Goal: Information Seeking & Learning: Find specific fact

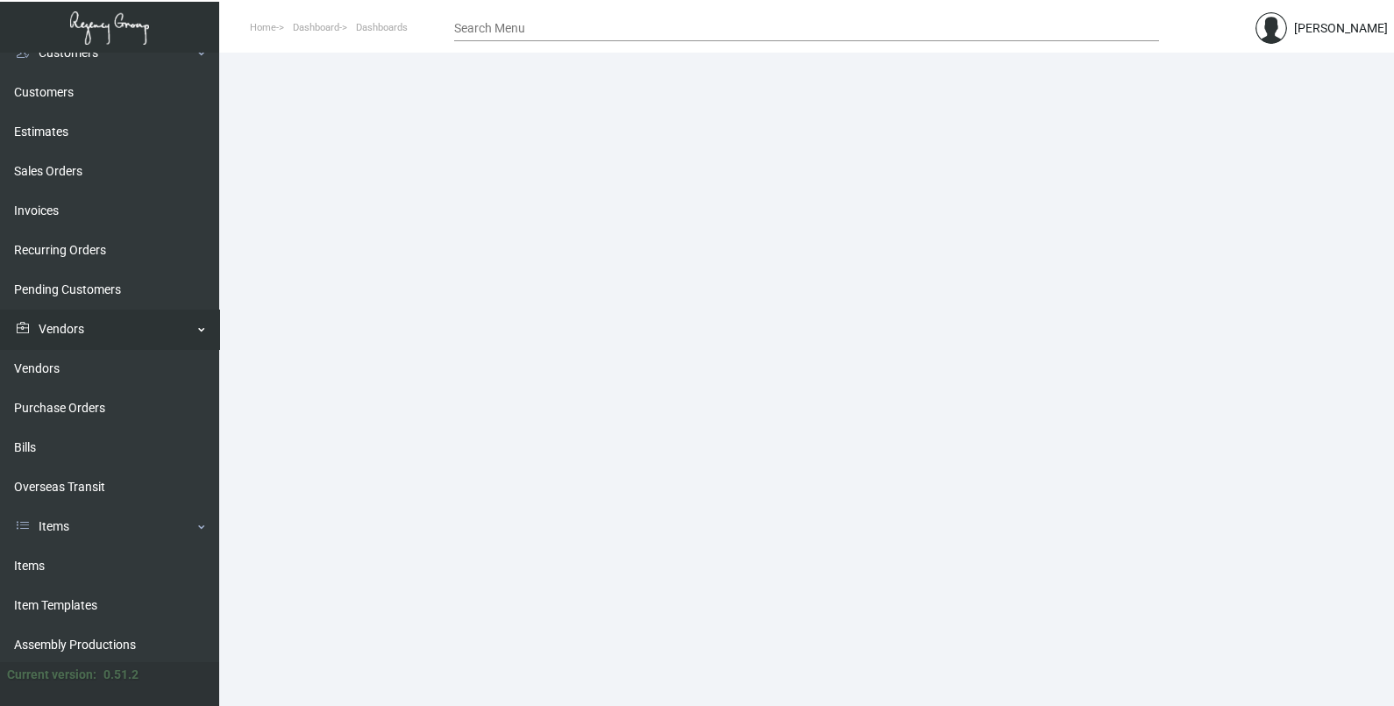
scroll to position [218, 0]
drag, startPoint x: 75, startPoint y: 444, endPoint x: 118, endPoint y: 438, distance: 43.4
click at [75, 445] on link "Items" at bounding box center [109, 445] width 219 height 39
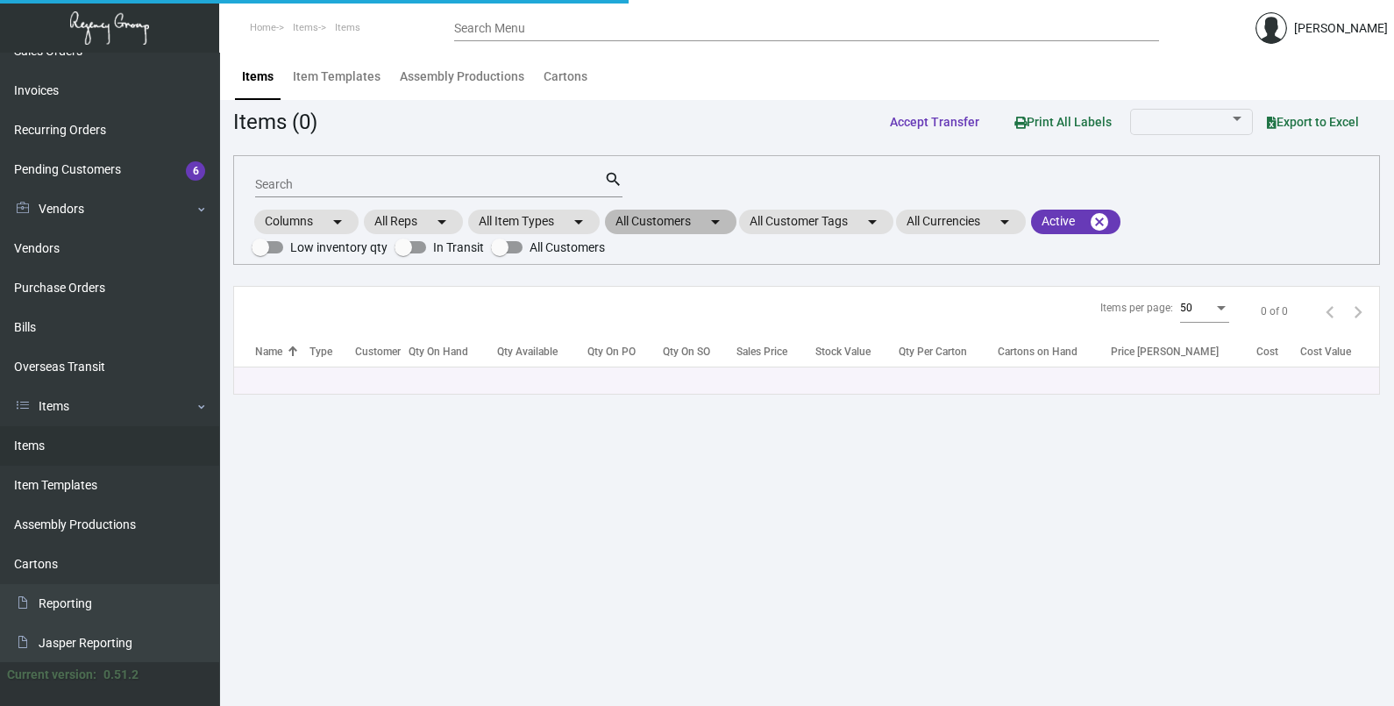
click at [704, 216] on mat-chip "All Customers arrow_drop_down" at bounding box center [670, 221] width 131 height 25
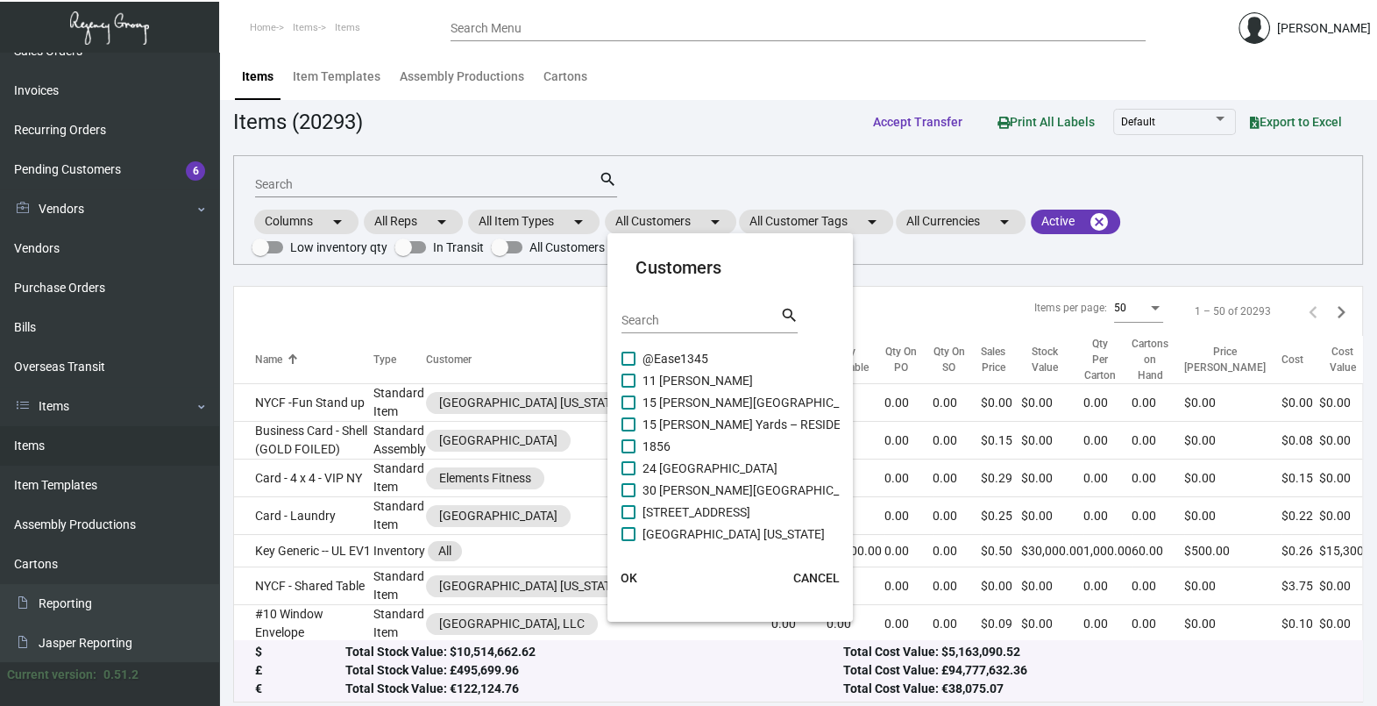
click at [684, 311] on div "Search" at bounding box center [700, 319] width 158 height 27
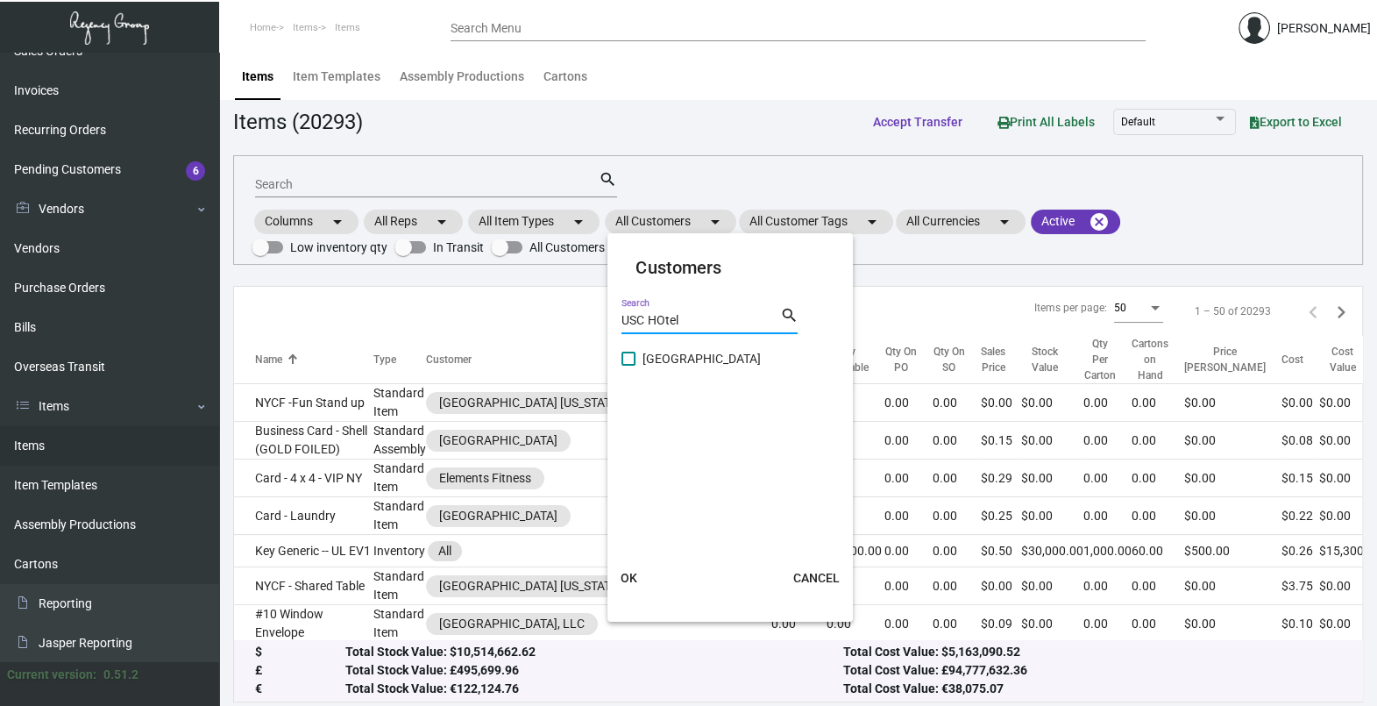
type input "USC HOtel"
click at [631, 357] on span at bounding box center [628, 358] width 14 height 14
click at [628, 365] on input "[GEOGRAPHIC_DATA]" at bounding box center [628, 365] width 1 height 1
checkbox input "true"
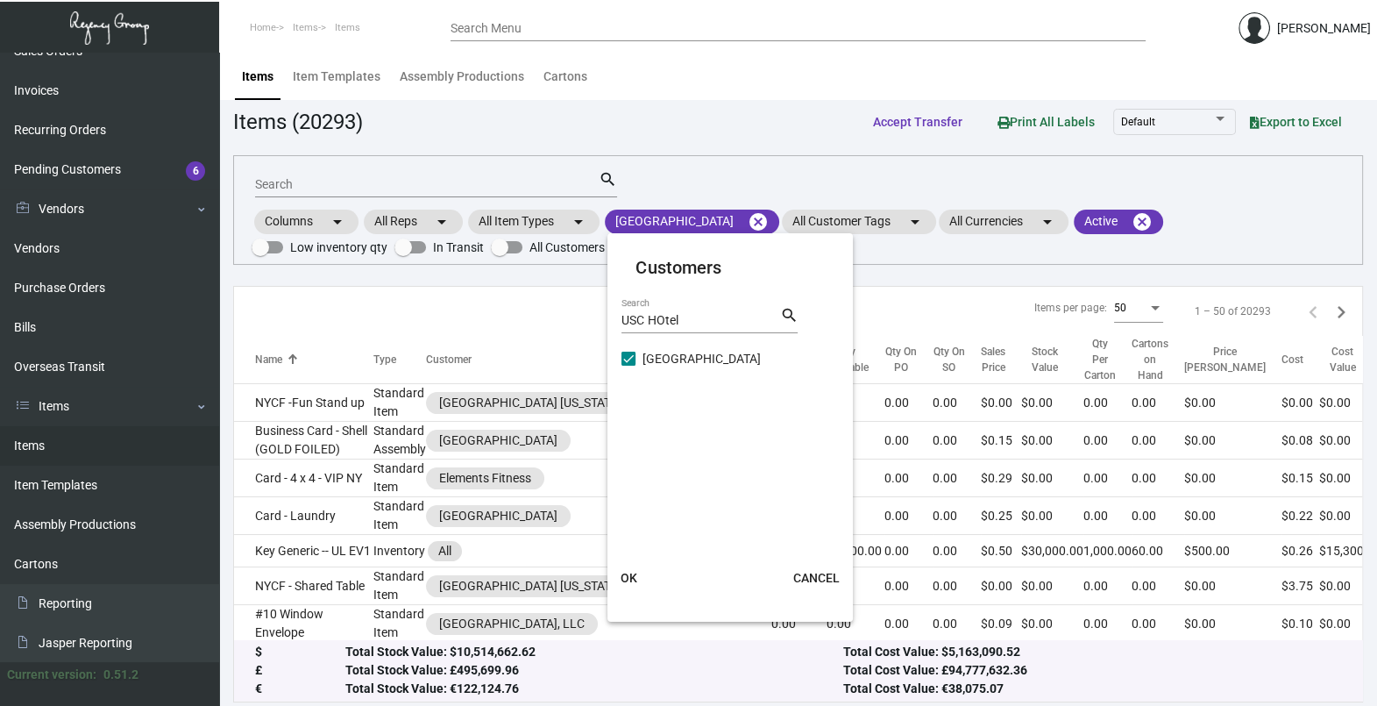
click at [628, 578] on span "OK" at bounding box center [629, 578] width 17 height 14
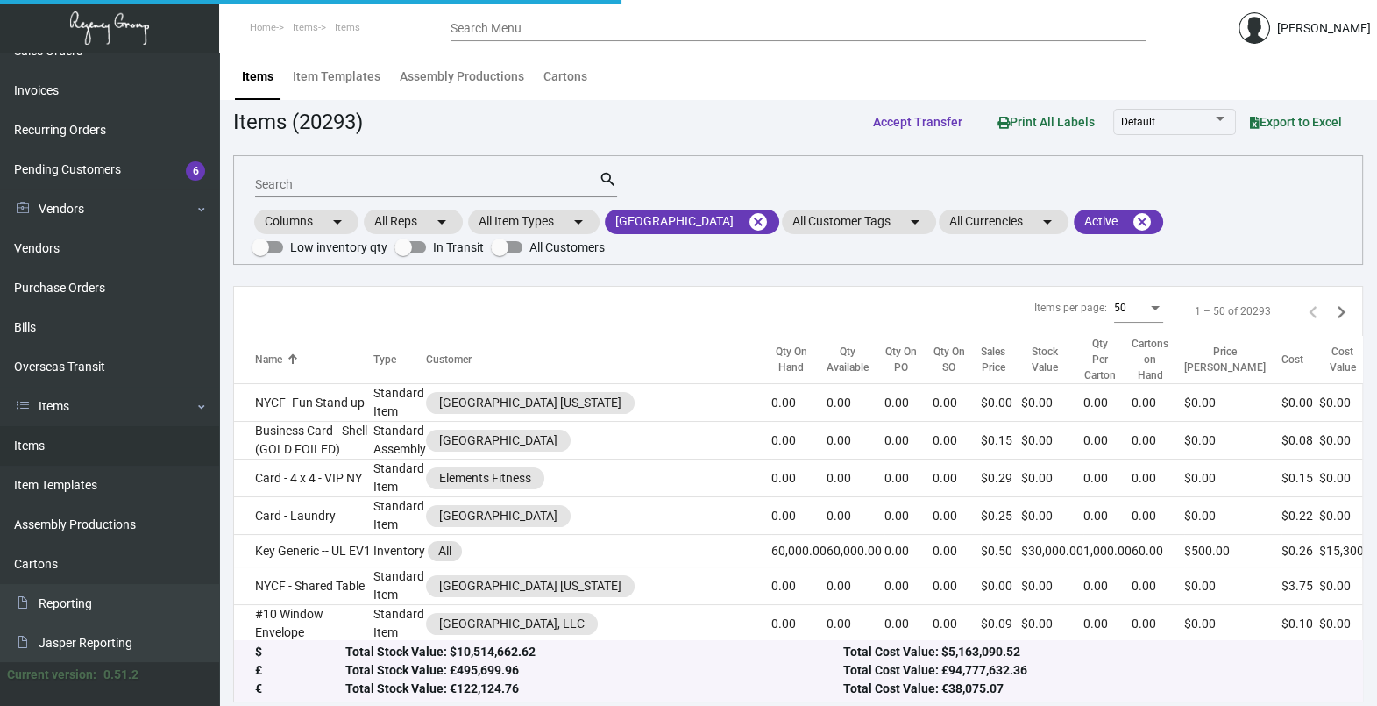
click at [273, 182] on input "Search" at bounding box center [427, 185] width 344 height 14
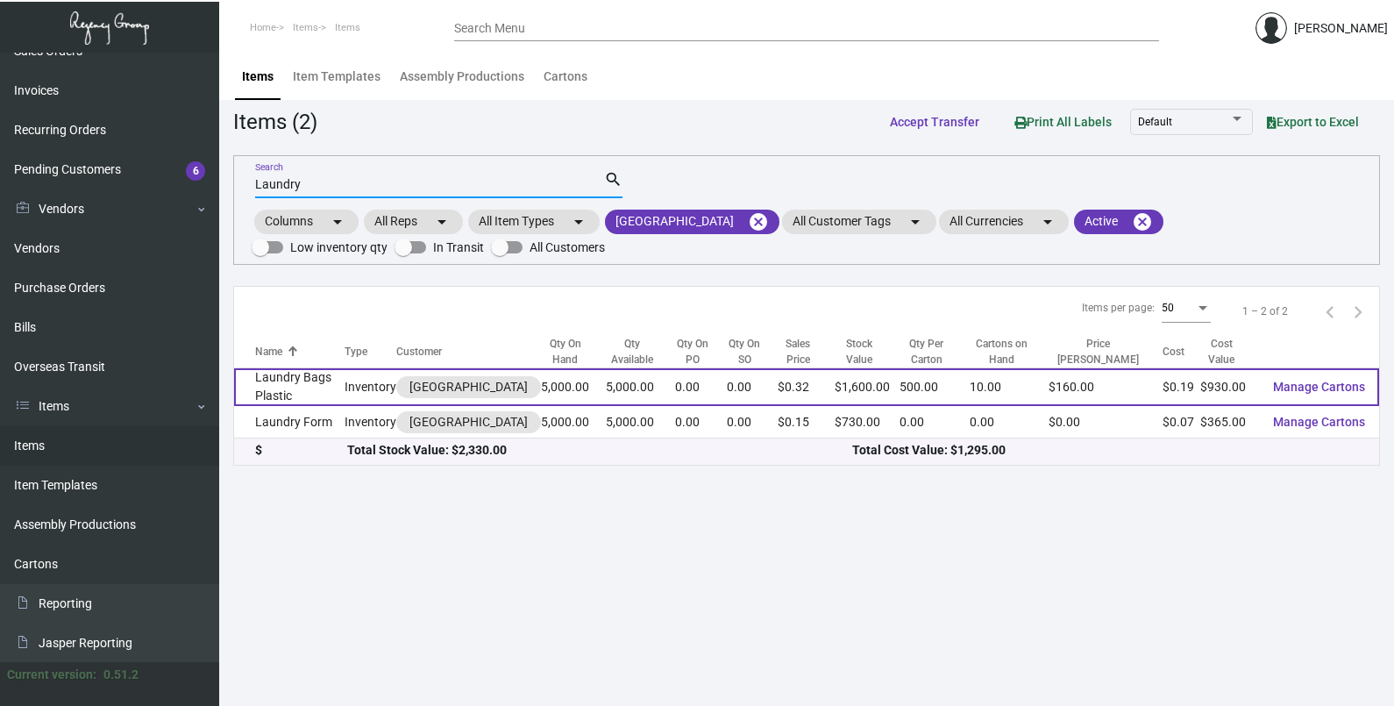
type input "Laundry"
click at [315, 395] on td "Laundry Bags Plastic" at bounding box center [289, 387] width 110 height 38
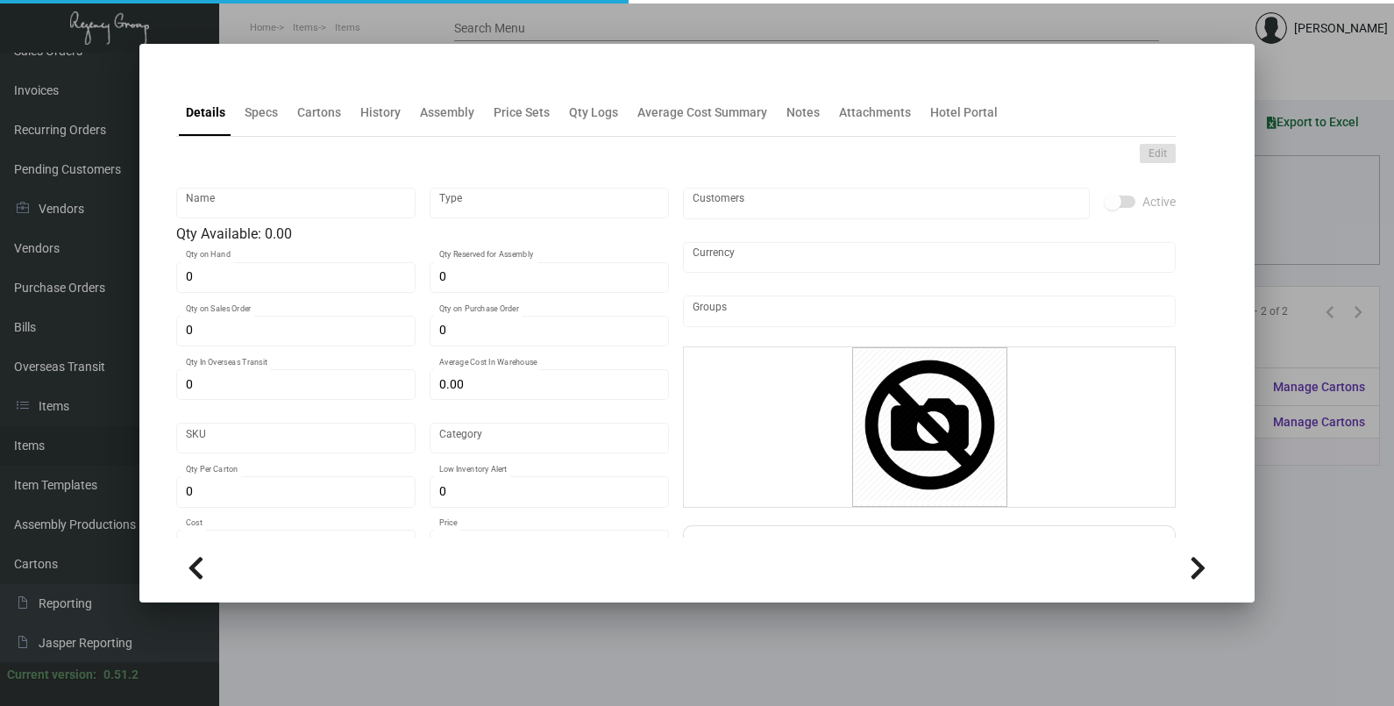
type input "Laundry Bags Plastic"
type input "Inventory"
type input "5,000"
type input "$ 0.18242"
type input "3303"
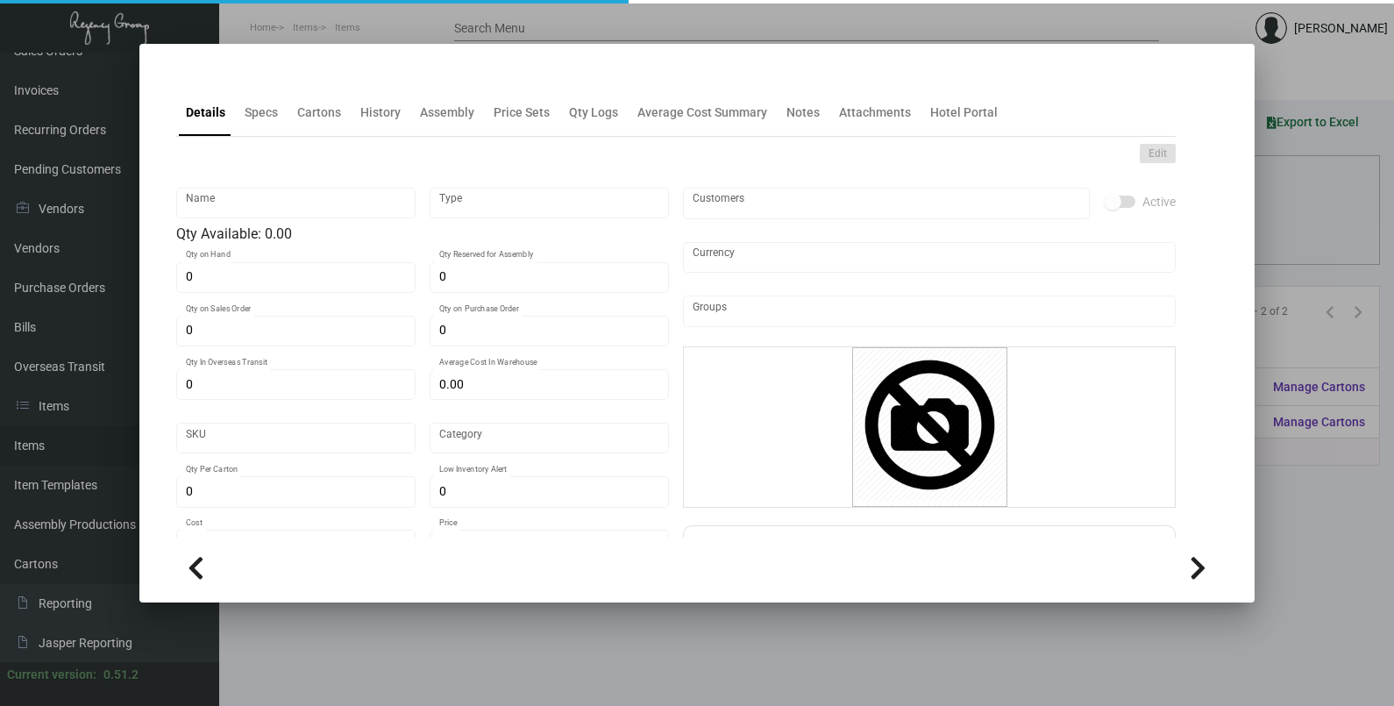
type input "Standard"
type input "500"
type input "4,000"
type input "$ 0.186"
type input "$ 0.32"
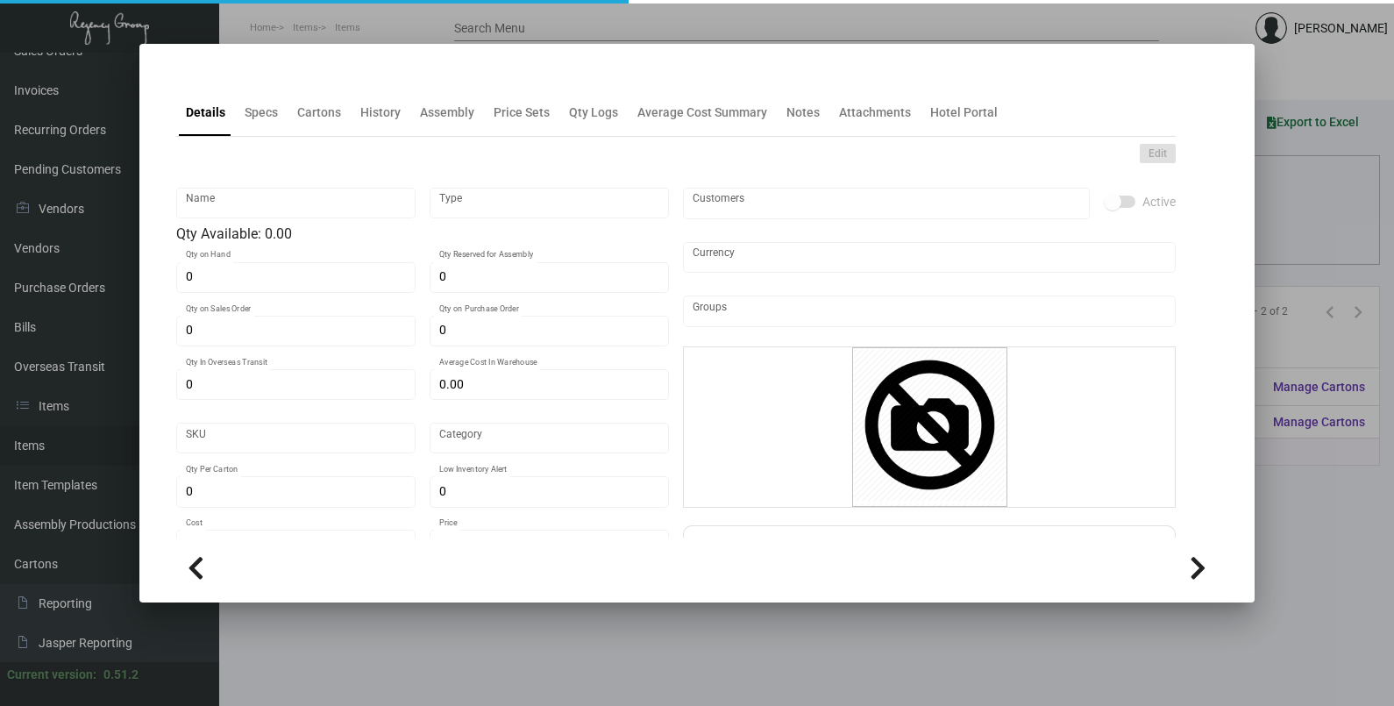
type textarea "Laundry Bag - Plastic size 16 x 18 x 3, on .150 white opaque stock, printing 2 …"
checkbox input "true"
type input "United States Dollar $"
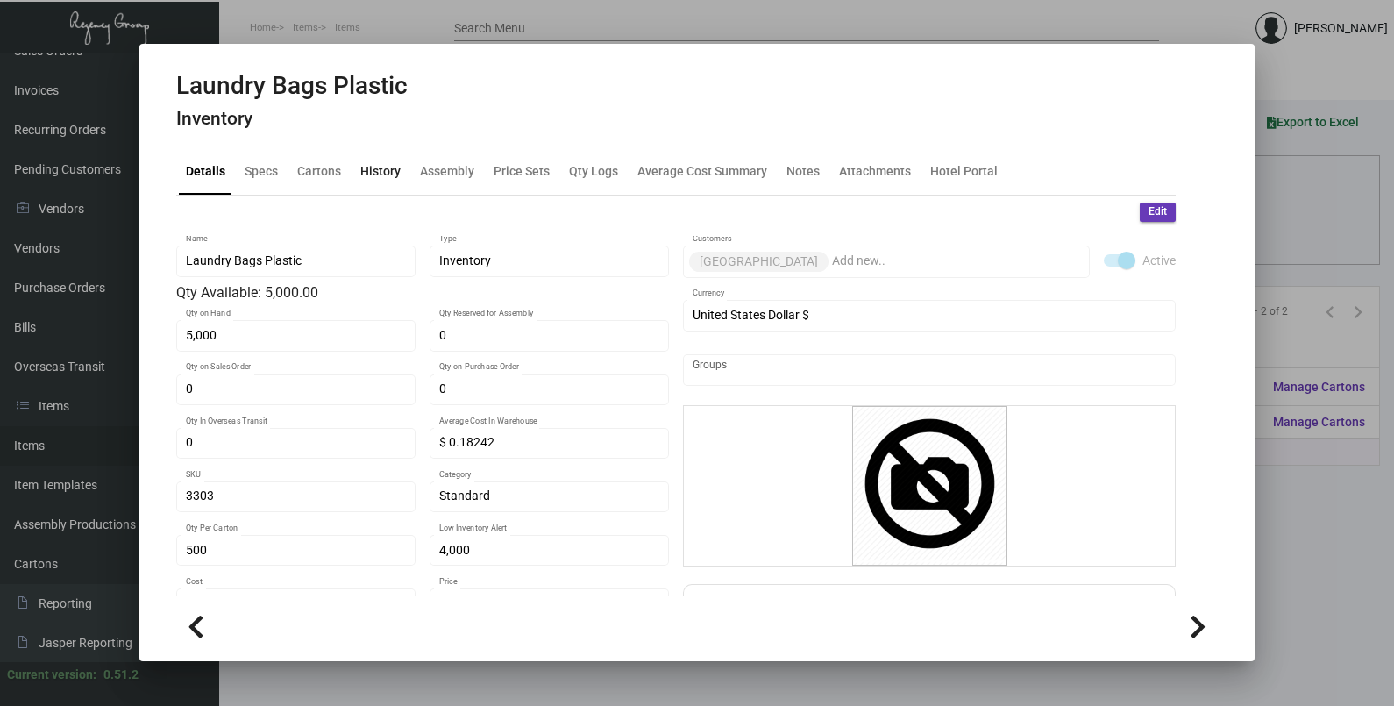
click at [388, 177] on div "History" at bounding box center [380, 170] width 40 height 18
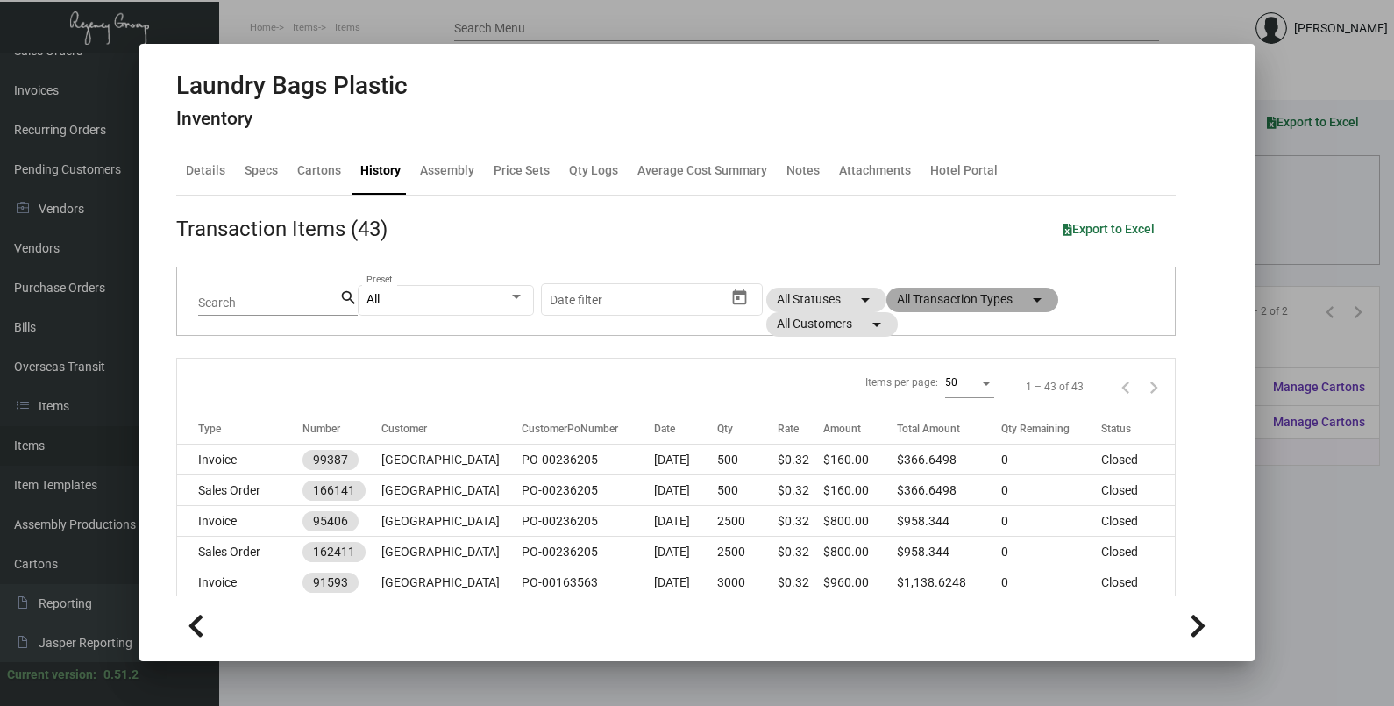
click at [975, 307] on mat-chip "All Transaction Types arrow_drop_down" at bounding box center [972, 299] width 172 height 25
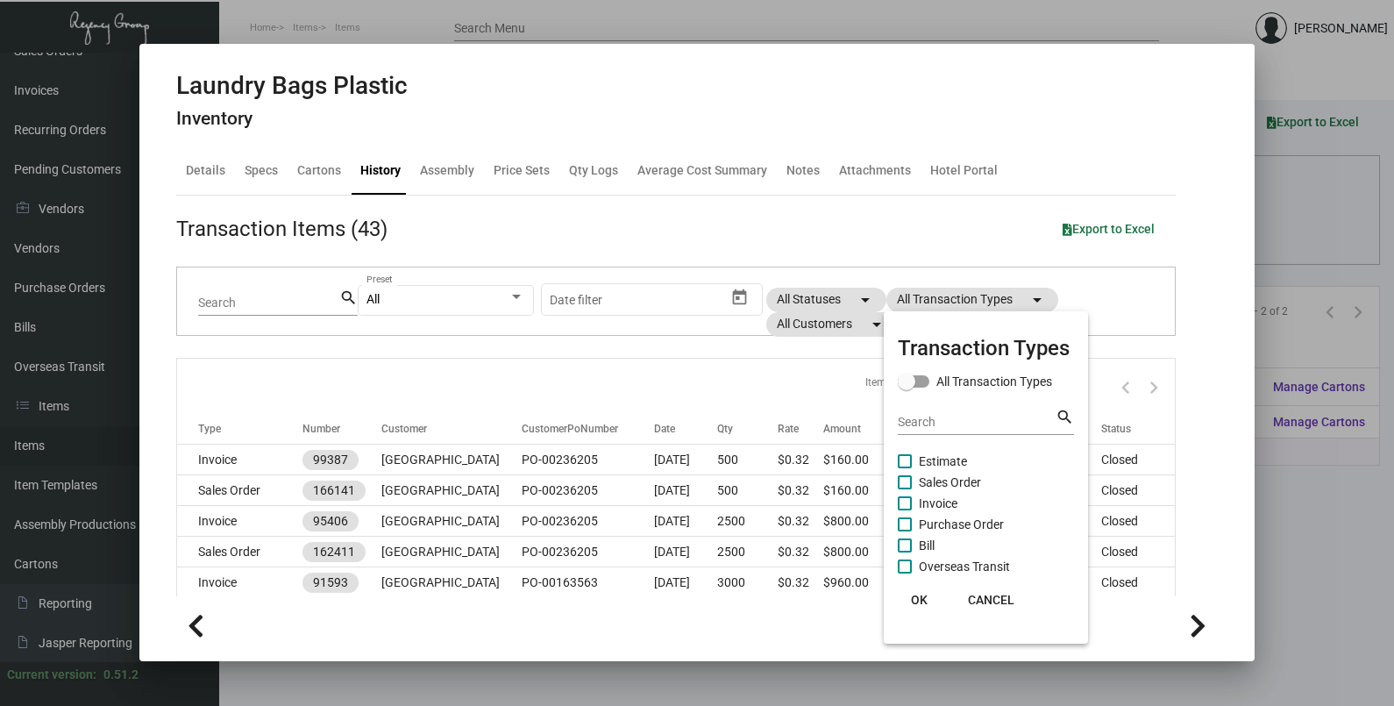
click at [962, 528] on span "Purchase Order" at bounding box center [961, 524] width 85 height 21
click at [904, 531] on input "Purchase Order" at bounding box center [904, 531] width 1 height 1
checkbox input "true"
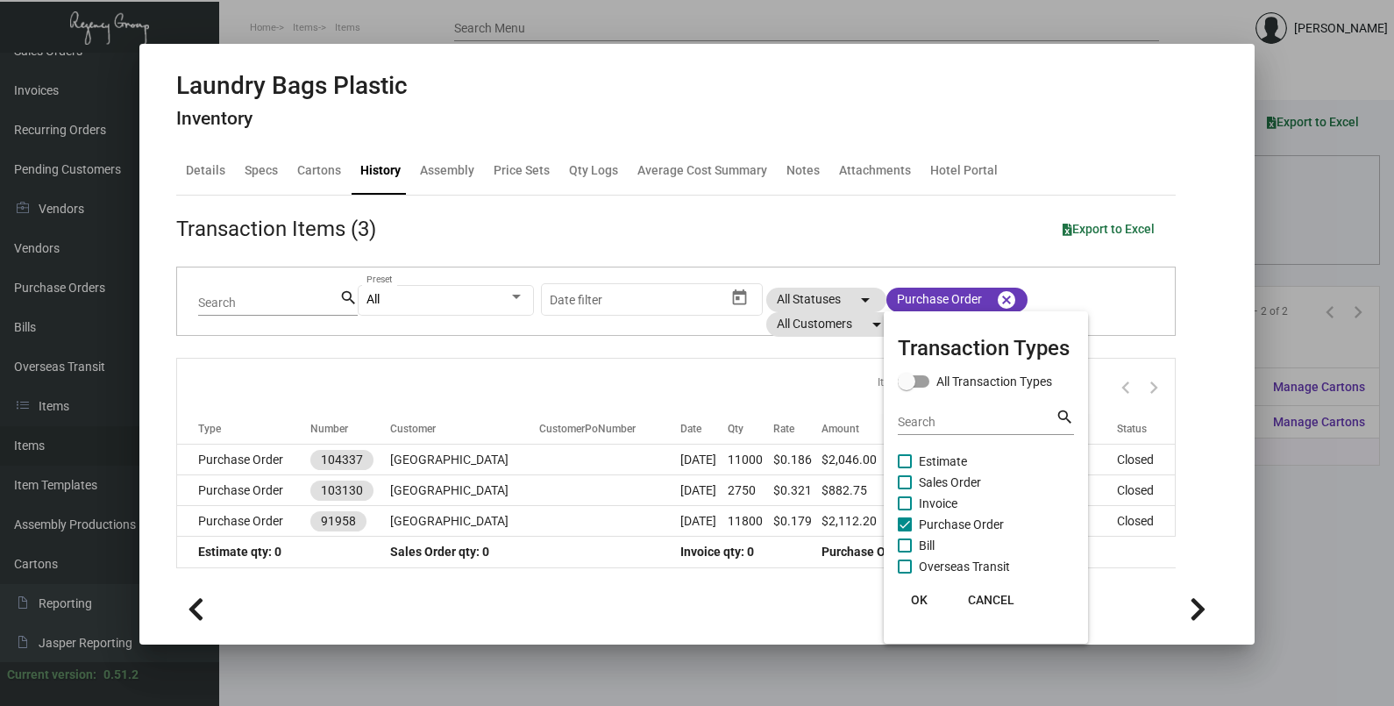
click at [908, 600] on button "OK" at bounding box center [918, 600] width 56 height 32
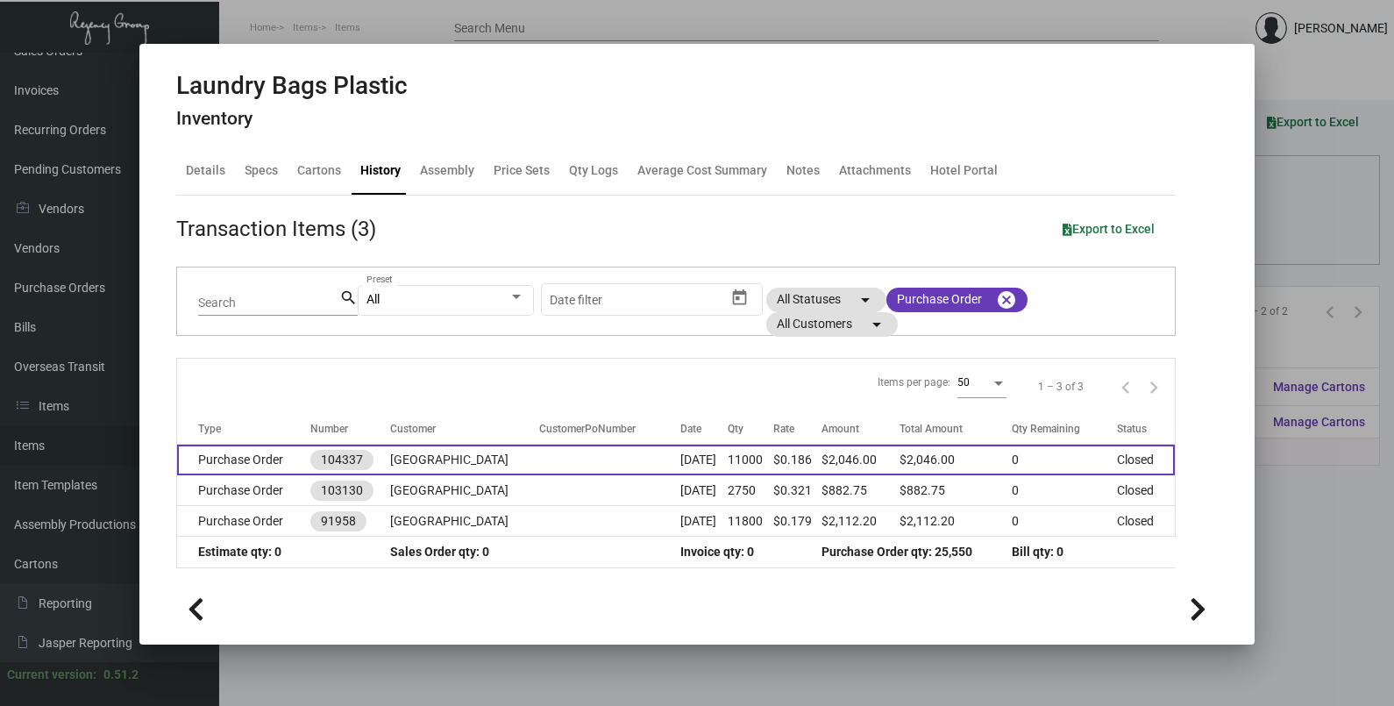
click at [579, 461] on td at bounding box center [609, 459] width 141 height 31
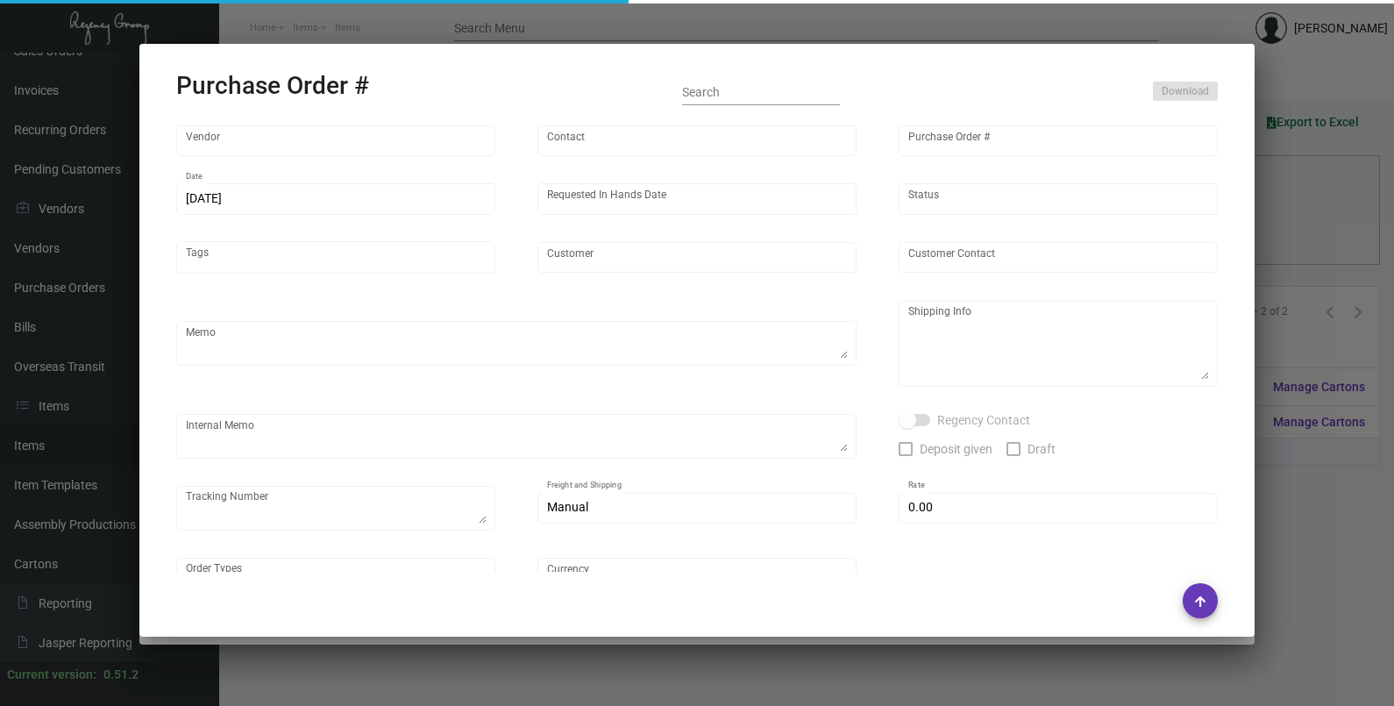
type input "Supreme Poly Plastics, Inc."
type input "[PERSON_NAME] SupremePoly"
type input "104337"
type input "[DATE]"
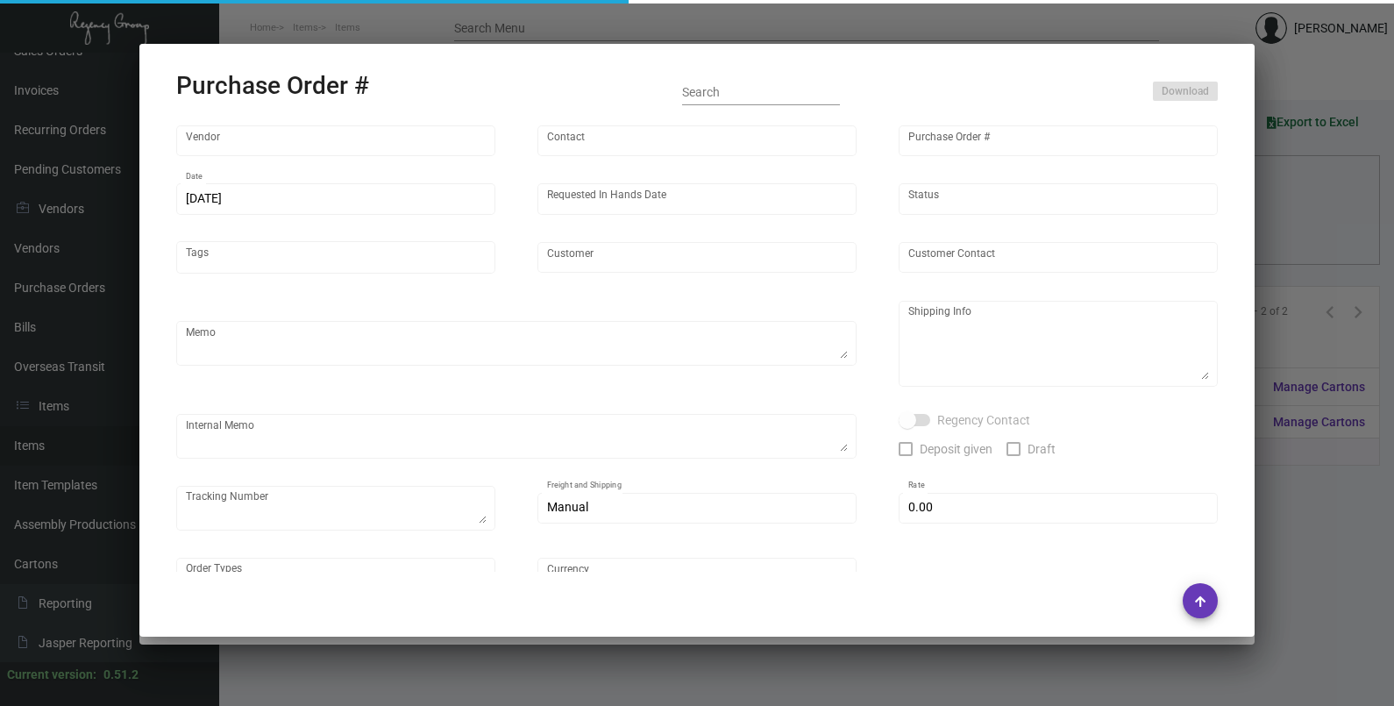
type input "[GEOGRAPHIC_DATA]"
type textarea "Reorder - Purchase Order #103130 / Please reach out once order is ready for pic…"
type textarea "Regency Group LA [STREET_ADDRESS]"
type textarea "LA Warehouse. 4/17 - 1 pallet $325.00 - 115411 - EDI EXPRESS/FAST FREIGHT"
checkbox input "true"
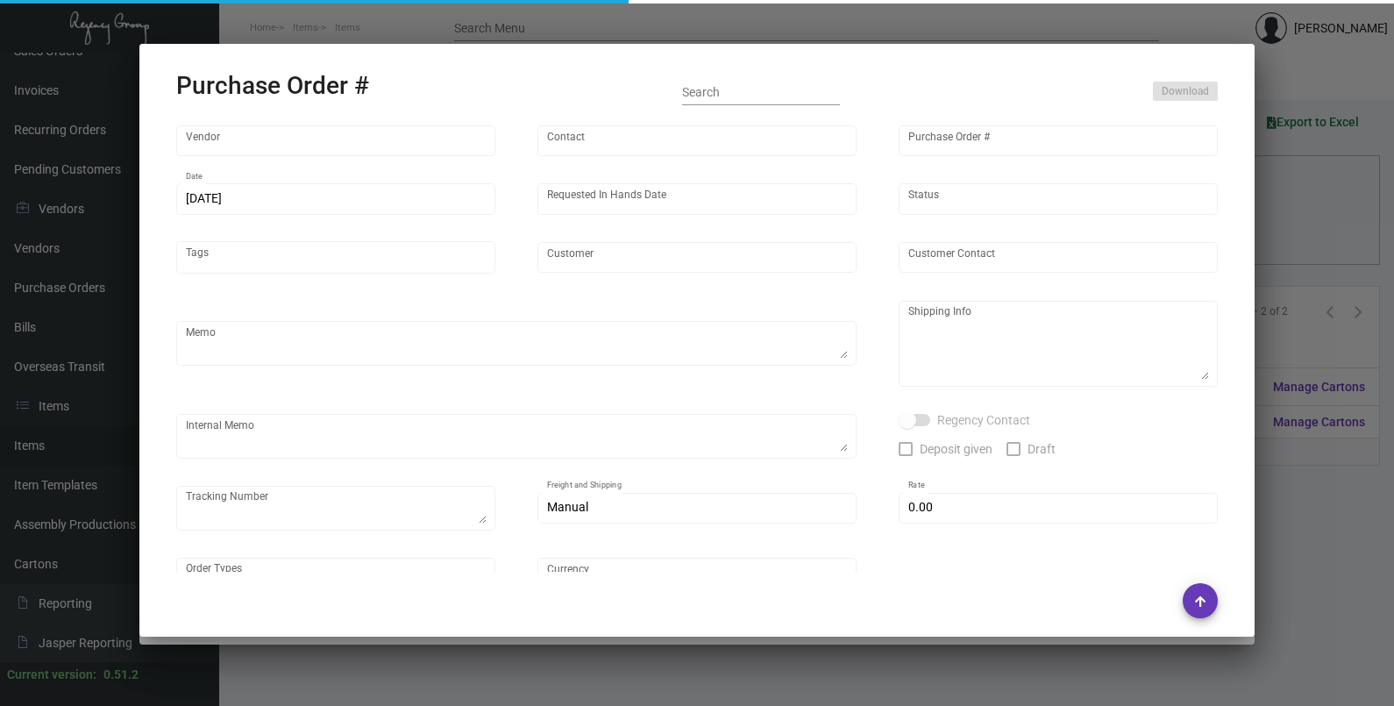
type input "$ 0.00"
type input "United States Dollar $"
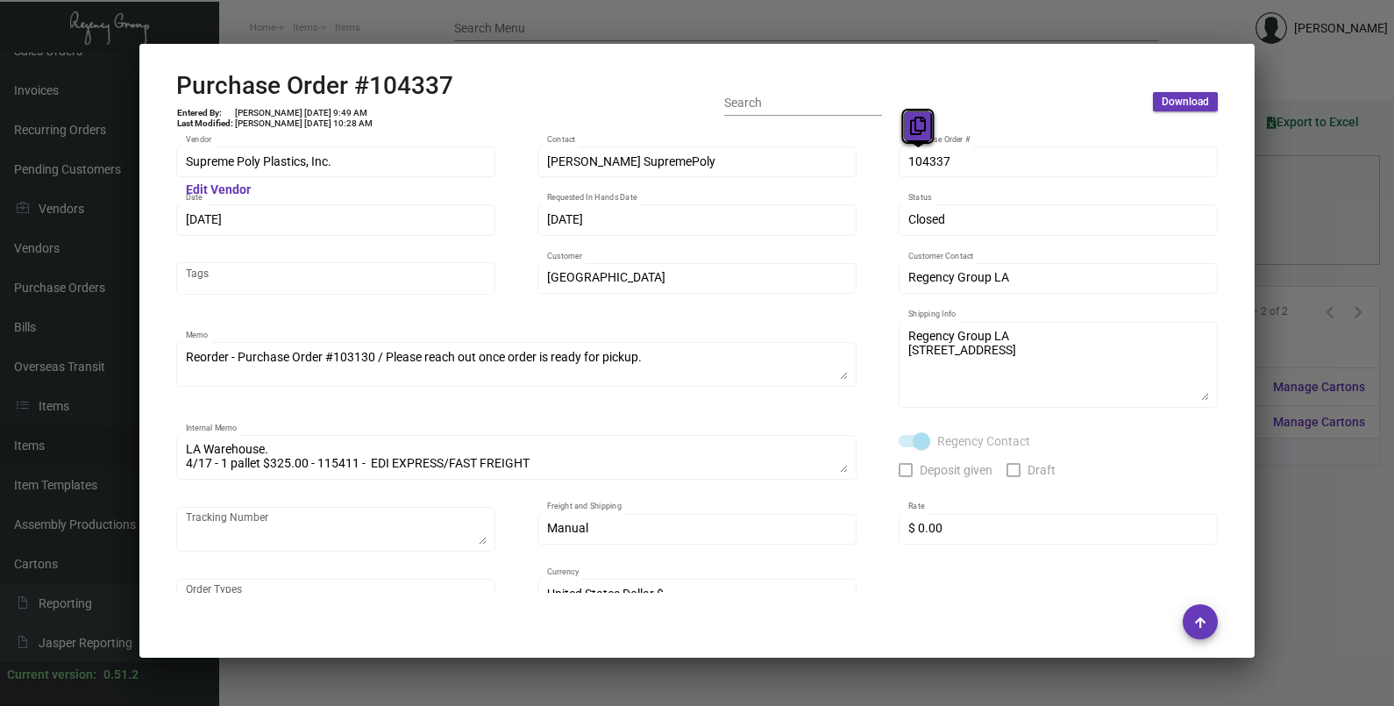
drag, startPoint x: 932, startPoint y: 163, endPoint x: 911, endPoint y: 132, distance: 37.2
click at [916, 127] on icon at bounding box center [918, 126] width 16 height 18
drag, startPoint x: 924, startPoint y: 158, endPoint x: 914, endPoint y: 129, distance: 30.5
click at [914, 129] on icon at bounding box center [918, 126] width 16 height 18
click at [208, 167] on body "Home Items Items Search Menu [PERSON_NAME] Dashboard Dashboard Tasks Customers …" at bounding box center [697, 353] width 1394 height 706
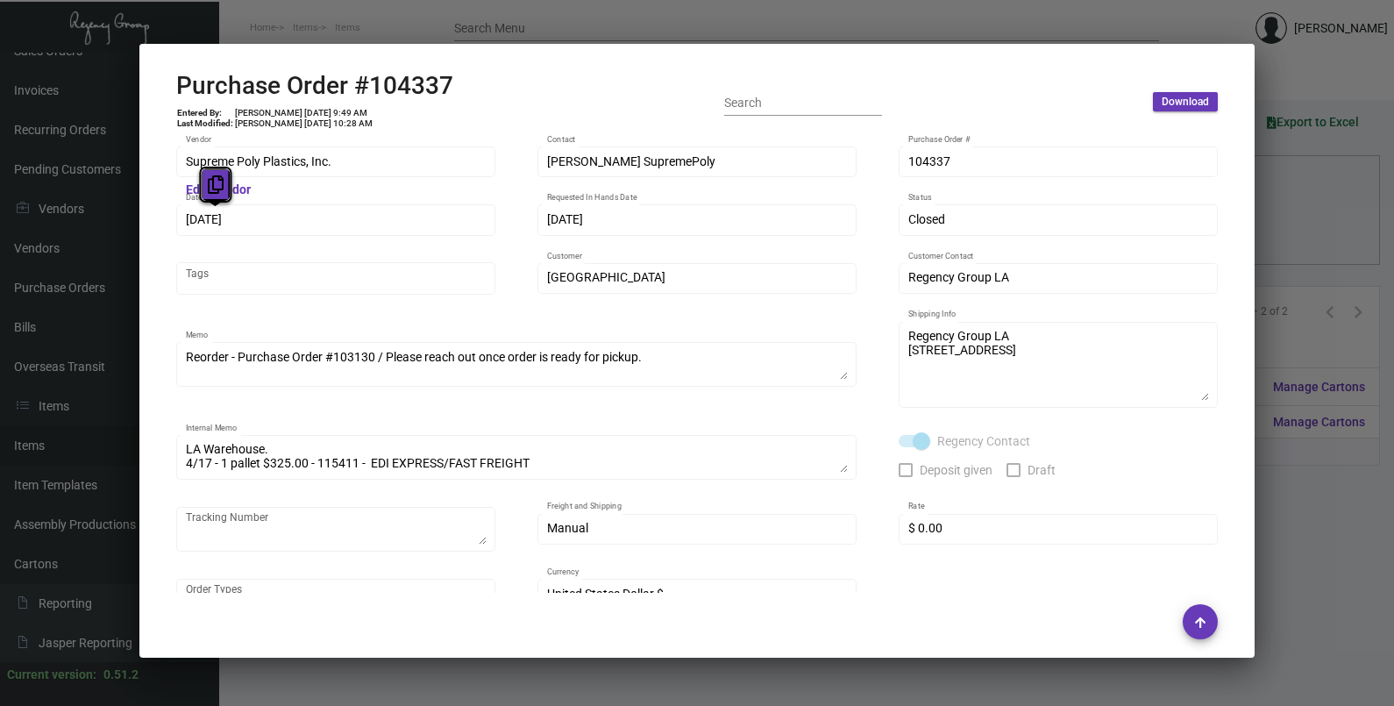
drag, startPoint x: 228, startPoint y: 223, endPoint x: 213, endPoint y: 185, distance: 40.5
click at [213, 185] on icon at bounding box center [216, 184] width 16 height 18
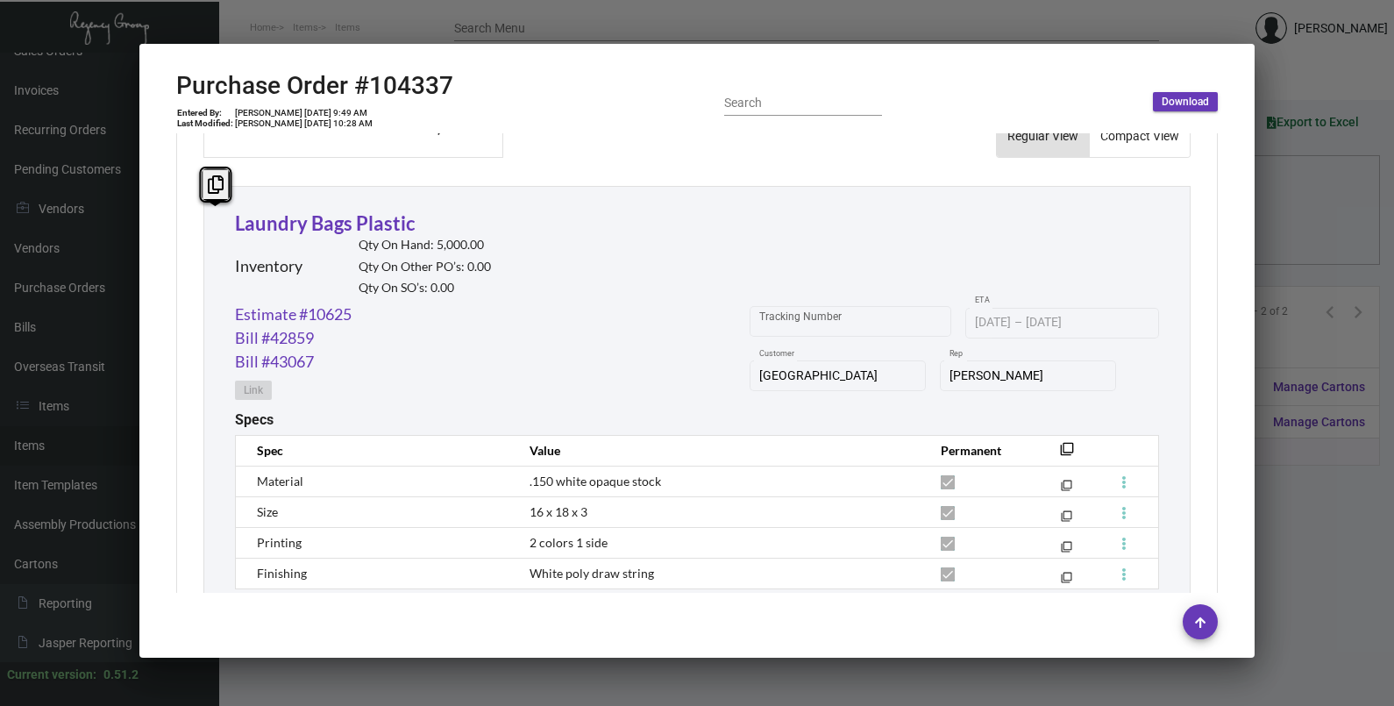
scroll to position [924, 0]
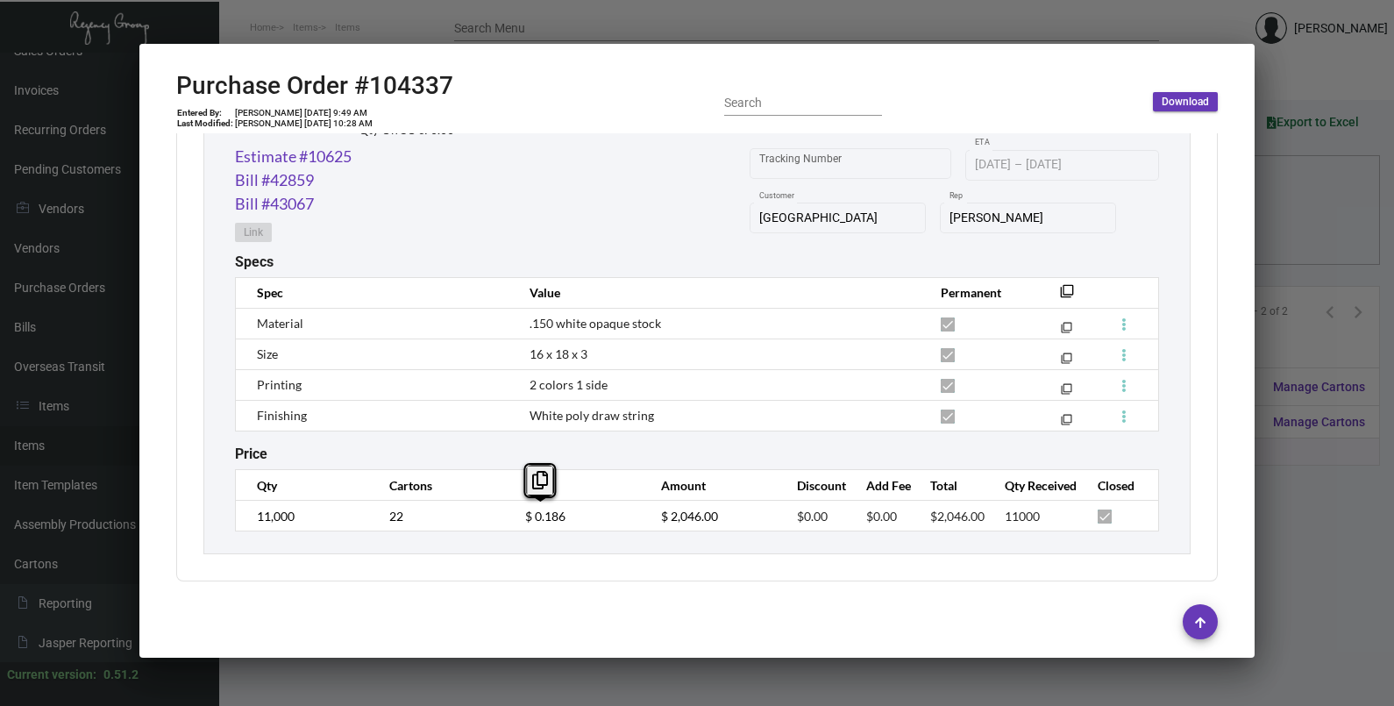
click at [517, 518] on td "$ 0.186" at bounding box center [575, 515] width 136 height 31
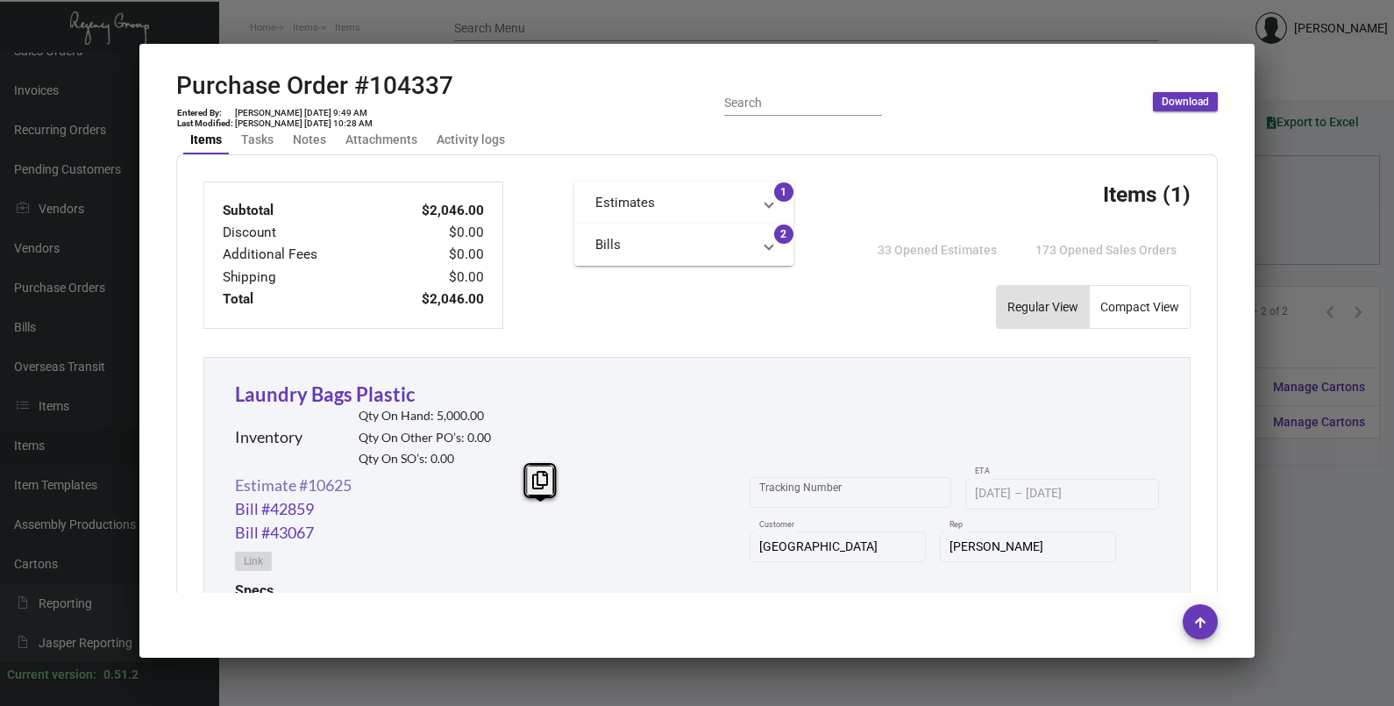
click at [318, 479] on link "Estimate #10625" at bounding box center [293, 485] width 117 height 24
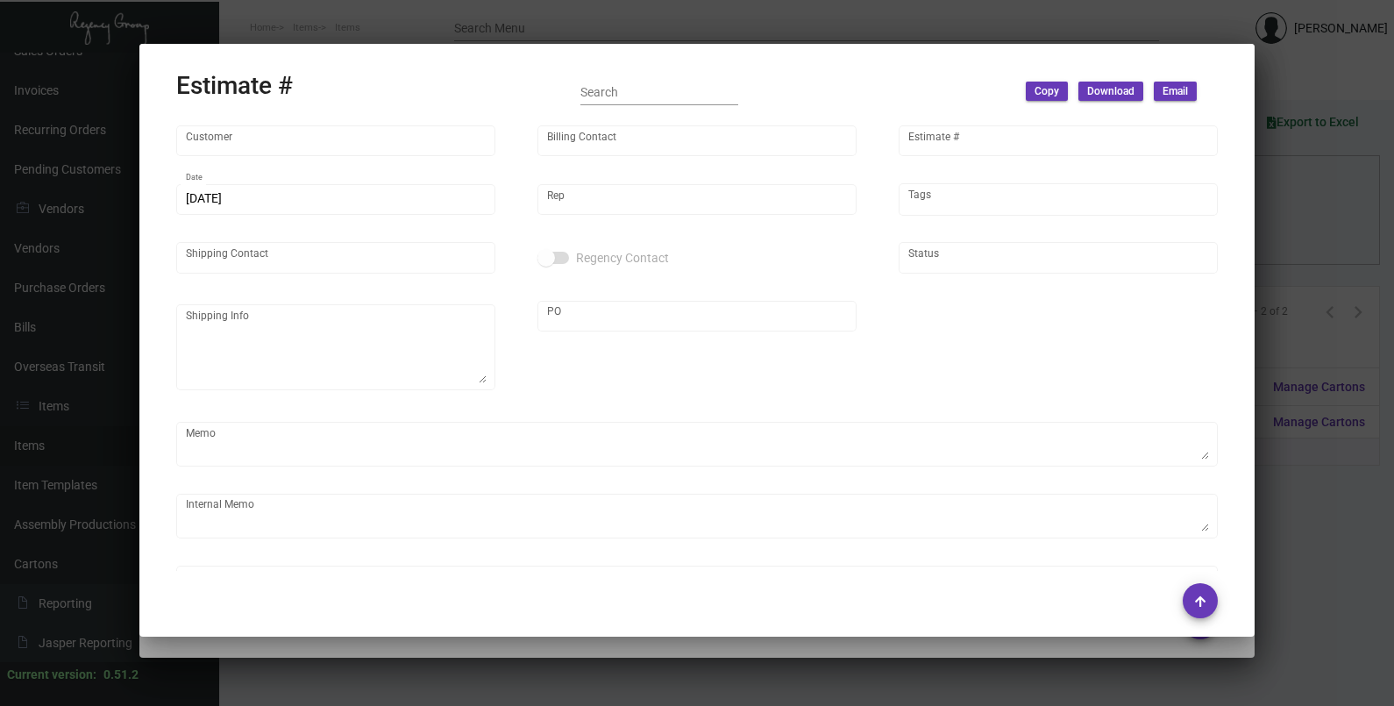
type input "[GEOGRAPHIC_DATA]"
type input "[PERSON_NAME]"
type input "10625"
type input "[DATE]"
type input "[PERSON_NAME]"
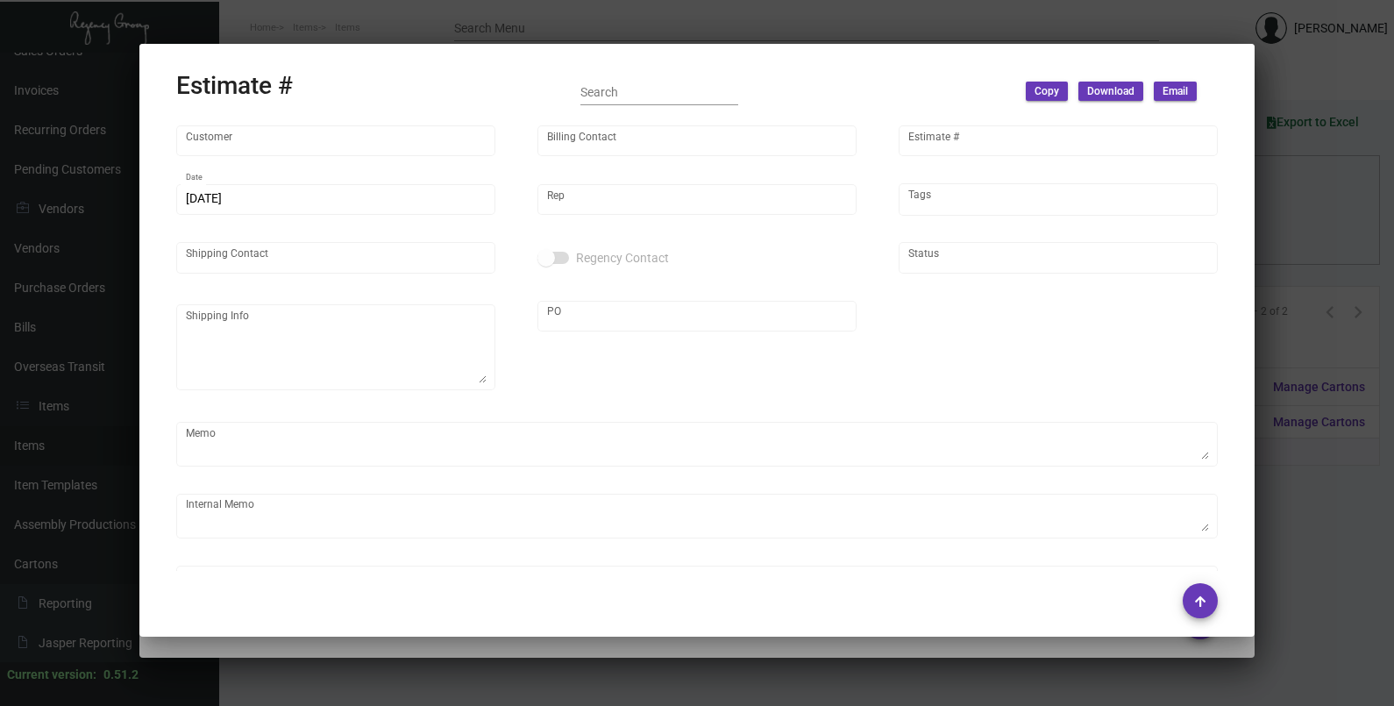
type textarea "LA Warehouse."
type input "United States Dollar $"
type input "$ 0.00"
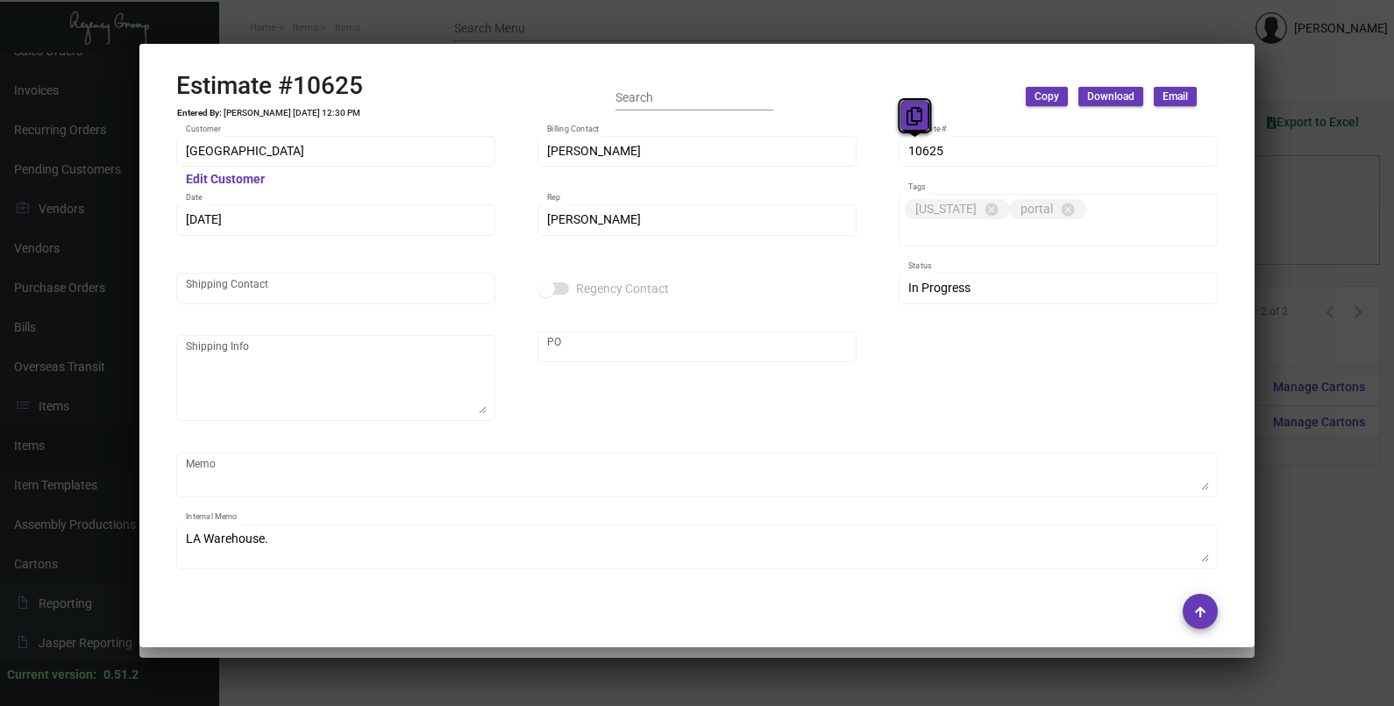
drag, startPoint x: 916, startPoint y: 150, endPoint x: 916, endPoint y: 127, distance: 22.8
click at [916, 127] on button at bounding box center [914, 116] width 29 height 32
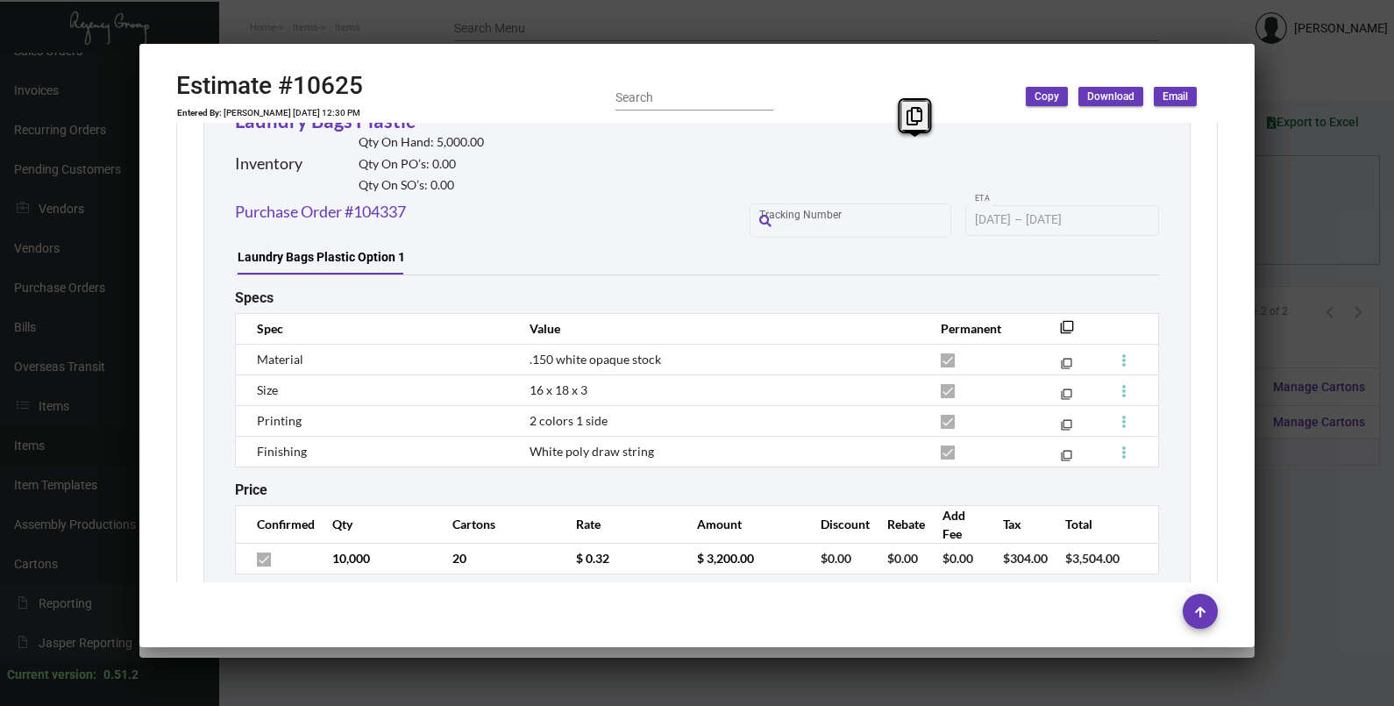
scroll to position [1054, 0]
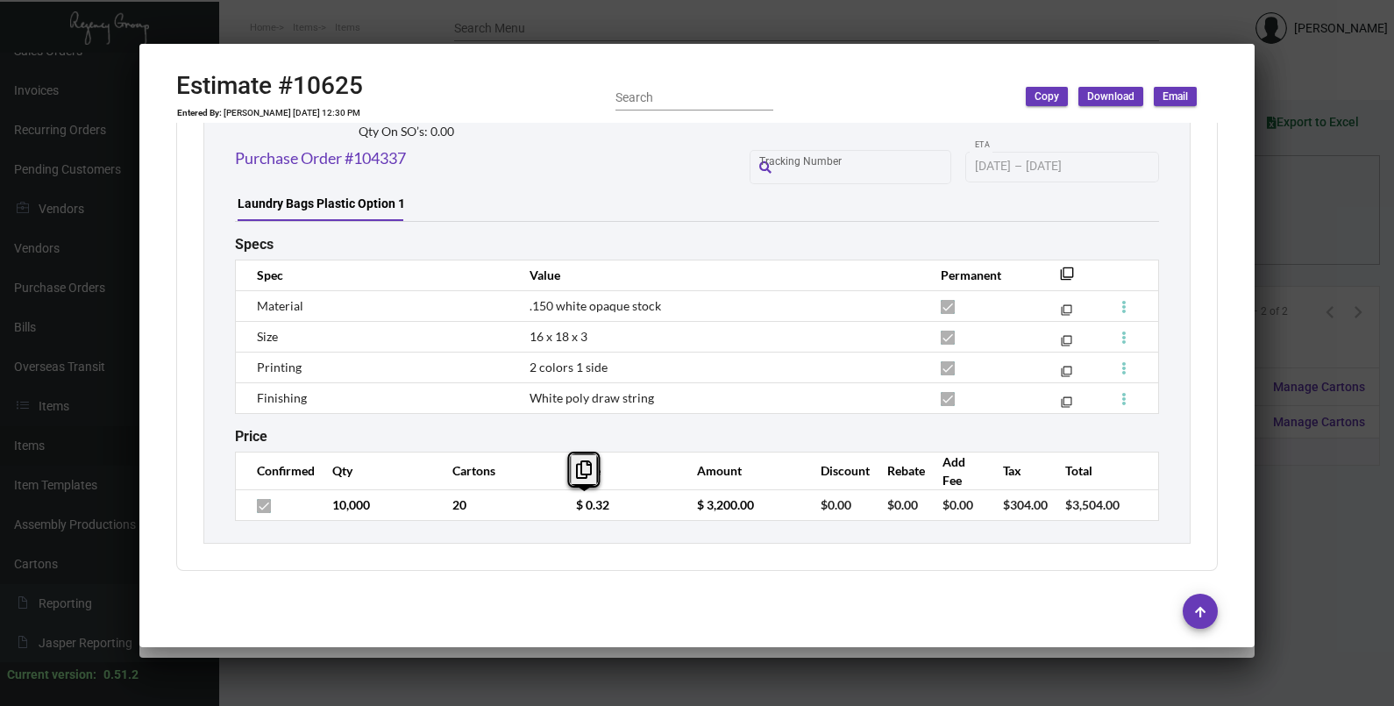
click at [559, 514] on td "$ 0.32" at bounding box center [618, 504] width 121 height 31
copy span "16 x 18 x 3"
drag, startPoint x: 585, startPoint y: 341, endPoint x: 520, endPoint y: 338, distance: 64.9
click at [520, 338] on td "16 x 18 x 3" at bounding box center [717, 336] width 410 height 31
copy span ".150 white opaque stock"
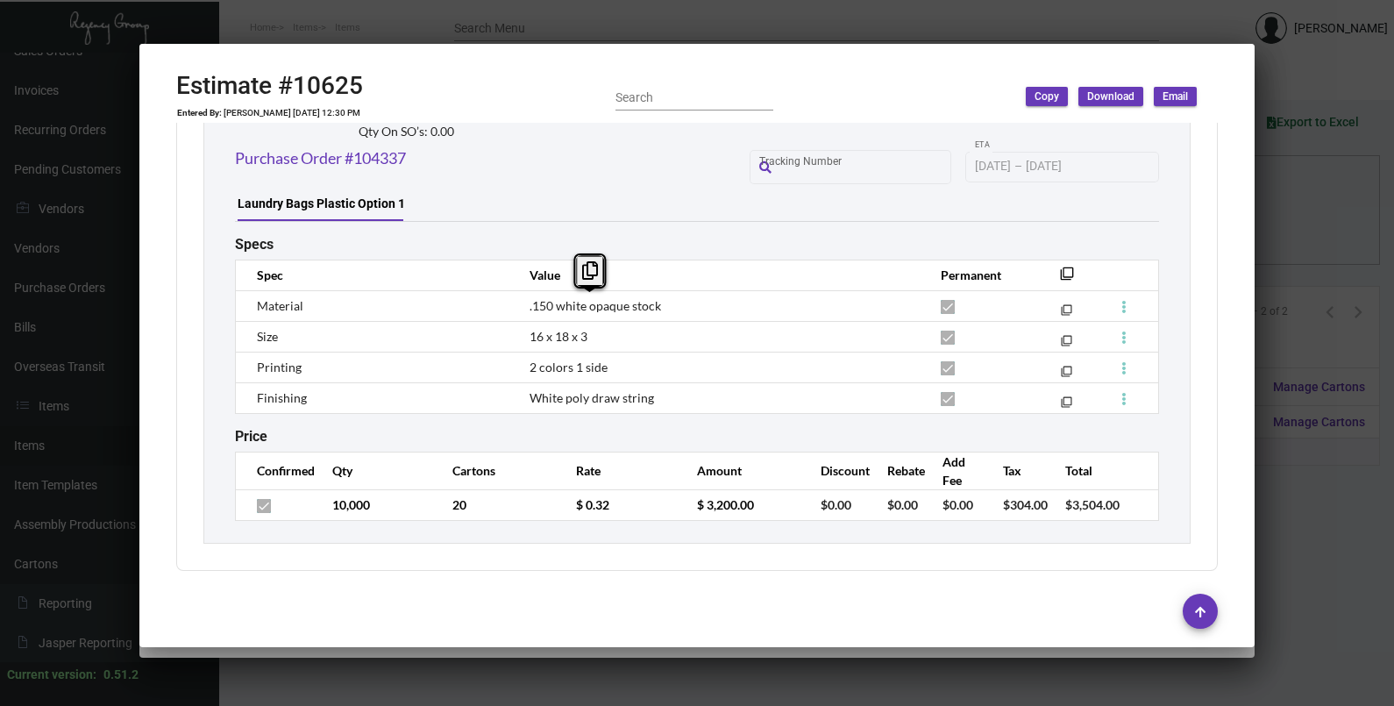
drag, startPoint x: 655, startPoint y: 307, endPoint x: 519, endPoint y: 306, distance: 135.9
click at [519, 306] on td ".150 white opaque stock" at bounding box center [717, 305] width 410 height 31
